Goal: Information Seeking & Learning: Learn about a topic

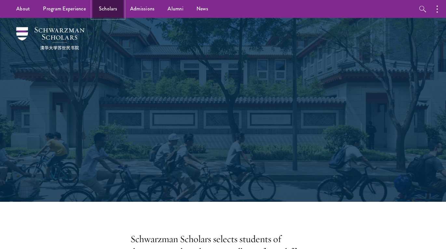
click at [99, 9] on link "Scholars" at bounding box center [107, 9] width 31 height 18
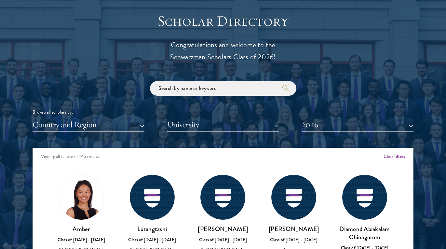
scroll to position [774, 0]
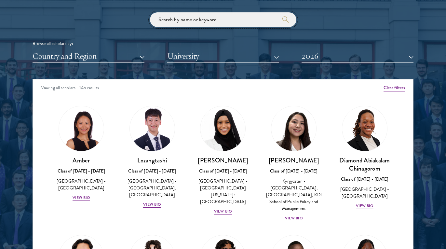
click at [228, 21] on input "search" at bounding box center [223, 19] width 146 height 15
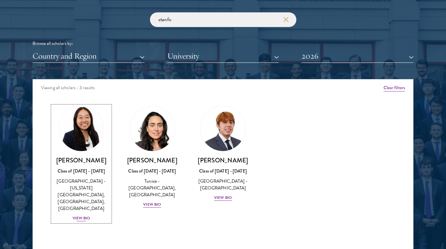
click at [85, 215] on div "View Bio" at bounding box center [82, 218] width 18 height 6
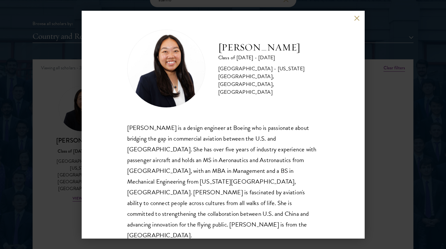
scroll to position [810, 0]
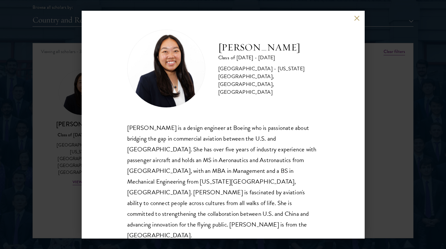
click at [356, 20] on button at bounding box center [357, 19] width 6 height 6
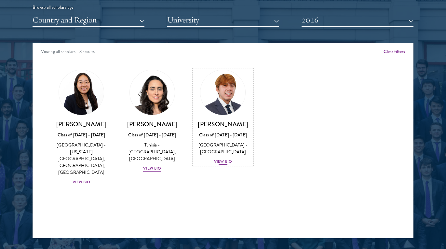
click at [218, 162] on div "View Bio" at bounding box center [223, 161] width 18 height 6
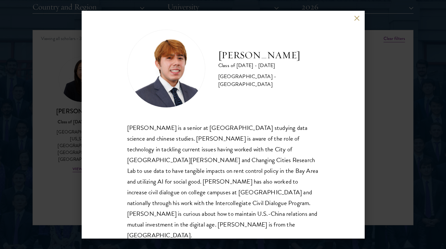
scroll to position [824, 0]
click at [356, 19] on button at bounding box center [357, 19] width 6 height 6
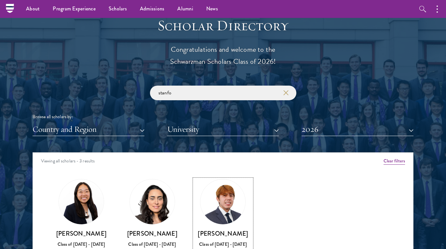
scroll to position [693, 0]
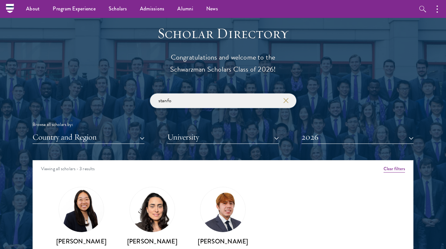
click at [195, 101] on input "stanfo" at bounding box center [223, 100] width 146 height 15
click at [337, 139] on button "2026" at bounding box center [357, 136] width 112 height 13
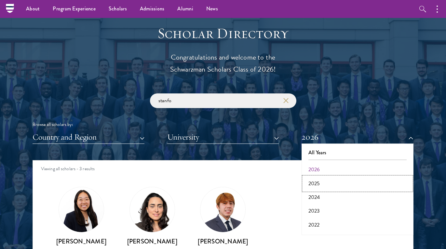
click at [322, 178] on button "2025" at bounding box center [357, 184] width 108 height 14
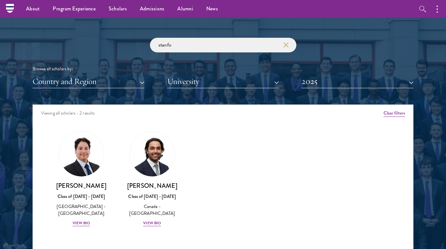
scroll to position [773, 0]
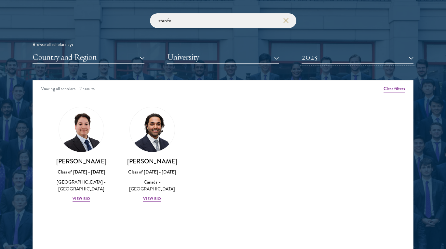
click at [358, 61] on button "2025" at bounding box center [357, 56] width 112 height 13
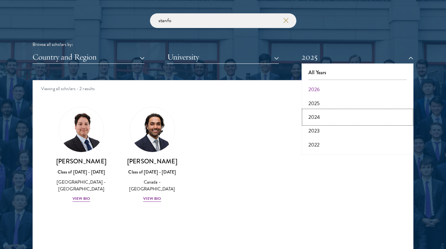
click at [324, 113] on button "2024" at bounding box center [357, 117] width 108 height 14
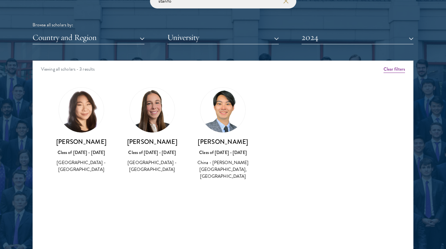
scroll to position [793, 0]
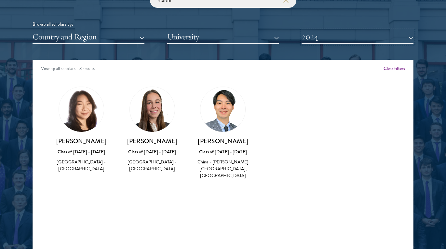
click at [323, 35] on button "2024" at bounding box center [357, 36] width 112 height 13
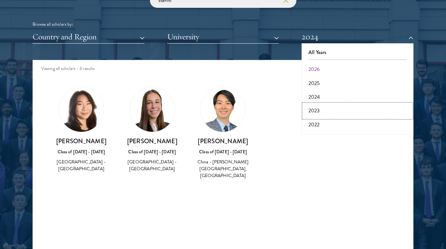
click at [319, 113] on button "2023" at bounding box center [357, 111] width 108 height 14
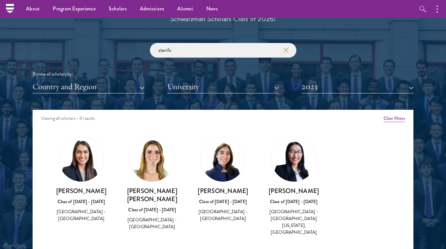
scroll to position [739, 0]
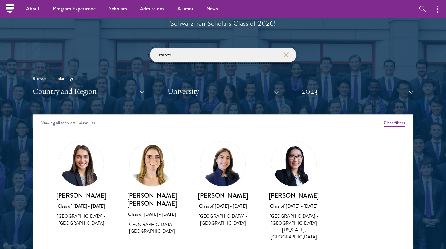
drag, startPoint x: 218, startPoint y: 57, endPoint x: 151, endPoint y: 58, distance: 66.3
click at [151, 57] on input "stanfo" at bounding box center [223, 54] width 146 height 15
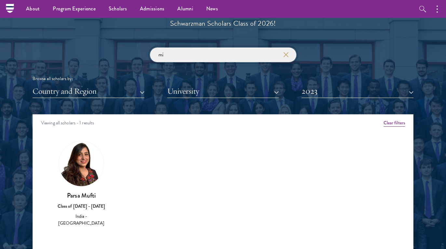
type input "m"
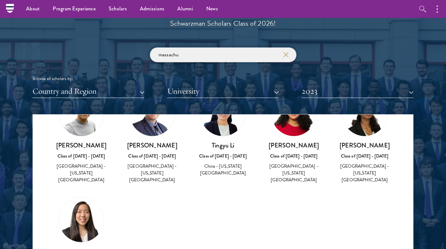
scroll to position [51, 0]
click at [346, 89] on button "2023" at bounding box center [357, 91] width 112 height 13
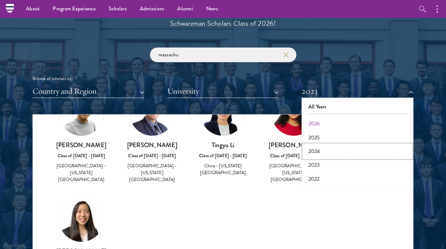
click at [323, 154] on button "2024" at bounding box center [357, 151] width 108 height 14
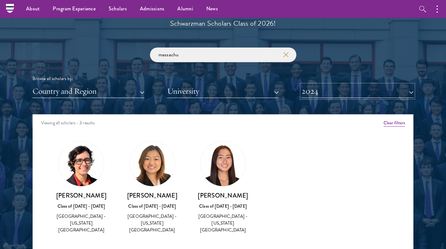
click at [332, 94] on button "2024" at bounding box center [357, 91] width 112 height 13
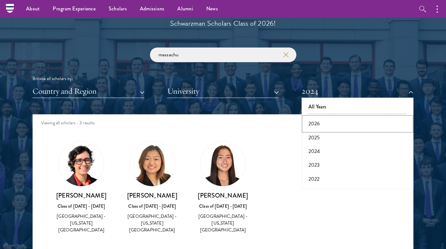
click at [317, 128] on button "2026" at bounding box center [357, 124] width 108 height 14
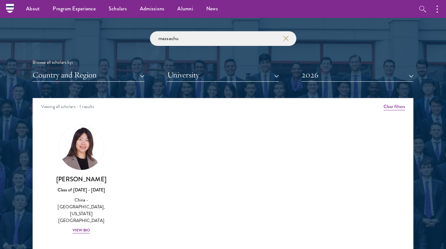
scroll to position [758, 0]
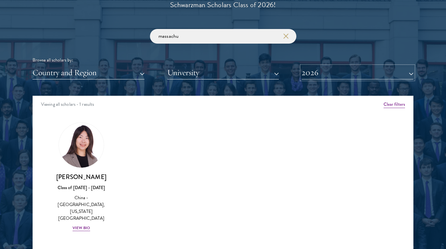
click at [338, 75] on button "2026" at bounding box center [357, 72] width 112 height 13
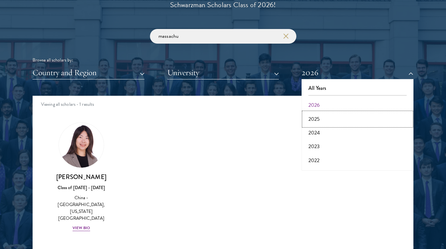
click at [319, 116] on button "2025" at bounding box center [357, 119] width 108 height 14
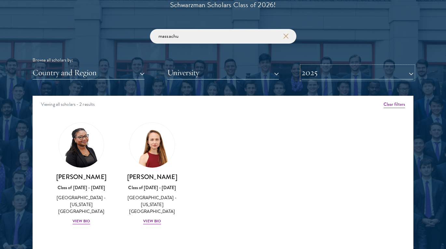
click at [334, 72] on button "2025" at bounding box center [357, 72] width 112 height 13
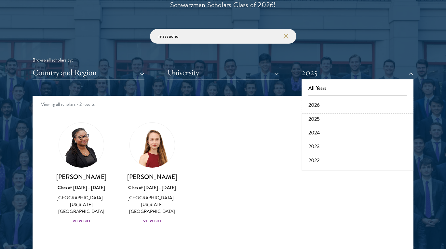
click at [309, 106] on button "2026" at bounding box center [357, 105] width 108 height 14
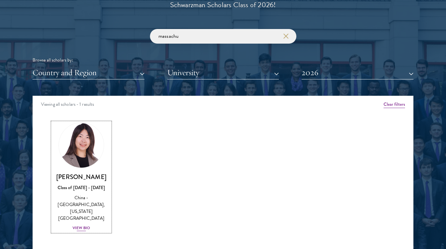
click at [77, 225] on div "View Bio" at bounding box center [82, 228] width 18 height 6
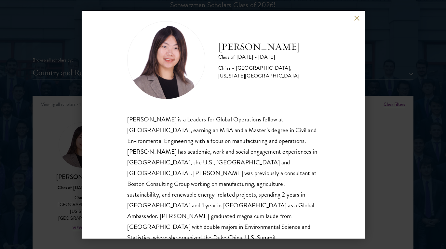
scroll to position [11, 0]
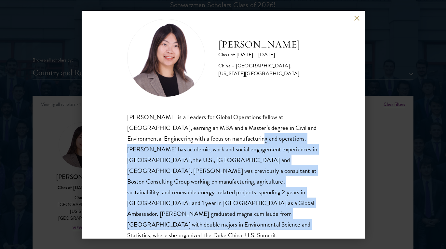
drag, startPoint x: 202, startPoint y: 139, endPoint x: 292, endPoint y: 212, distance: 115.4
click at [292, 212] on div "[PERSON_NAME] is a Leaders for Global Operations fellow at [GEOGRAPHIC_DATA], e…" at bounding box center [223, 187] width 192 height 151
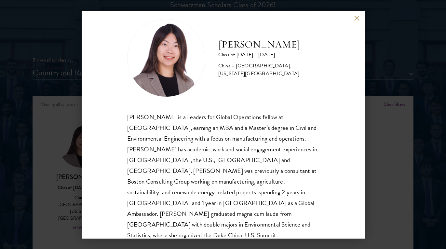
click at [394, 112] on div "[PERSON_NAME] Class of [DATE] - [DATE] [GEOGRAPHIC_DATA] - [GEOGRAPHIC_DATA], […" at bounding box center [223, 124] width 446 height 249
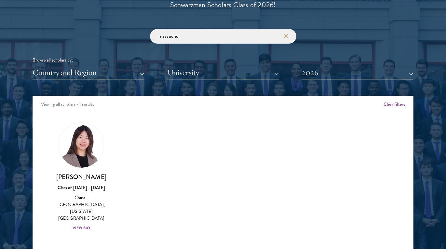
click at [346, 80] on div "Scholar Directory Congratulations and welcome to the Schwarzman Scholars Class …" at bounding box center [223, 125] width 381 height 331
click at [333, 70] on button "2026" at bounding box center [357, 72] width 112 height 13
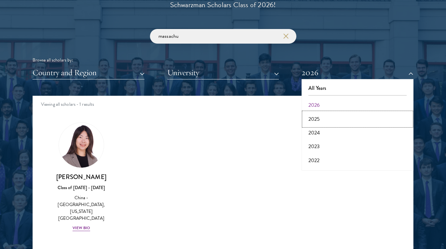
click at [319, 124] on button "2025" at bounding box center [357, 119] width 108 height 14
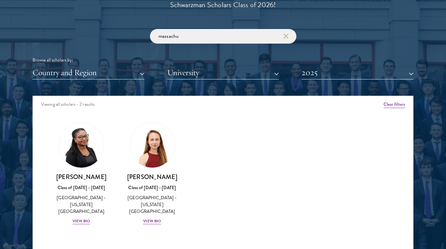
click at [350, 81] on div "Scholar Directory Congratulations and welcome to the Schwarzman Scholars Class …" at bounding box center [223, 125] width 381 height 331
click at [351, 74] on button "2025" at bounding box center [357, 72] width 112 height 13
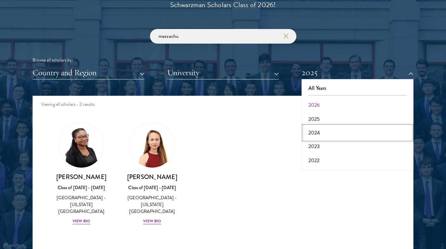
click at [317, 129] on button "2024" at bounding box center [357, 133] width 108 height 14
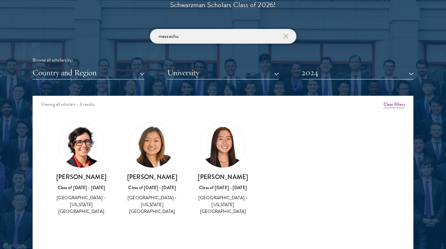
drag, startPoint x: 253, startPoint y: 39, endPoint x: 159, endPoint y: 35, distance: 93.7
click at [159, 35] on input "massachu" at bounding box center [223, 36] width 146 height 15
type input "p"
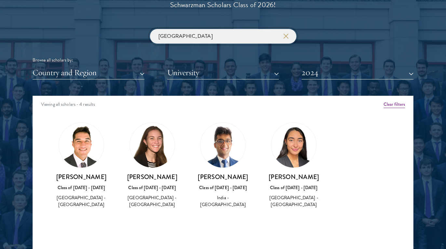
type input "[GEOGRAPHIC_DATA]"
click at [339, 79] on button "2024" at bounding box center [357, 72] width 112 height 13
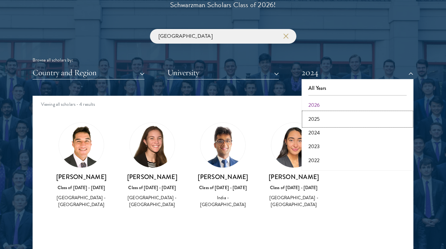
click at [317, 122] on button "2025" at bounding box center [357, 119] width 108 height 14
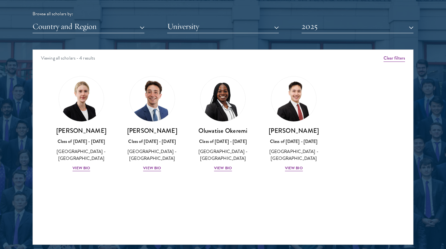
scroll to position [804, 0]
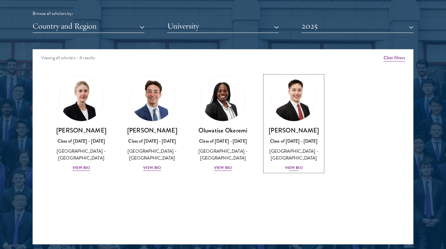
click at [293, 169] on div "View Bio" at bounding box center [294, 168] width 18 height 6
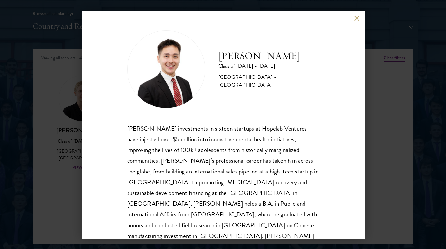
scroll to position [11, 0]
